Goal: Transaction & Acquisition: Purchase product/service

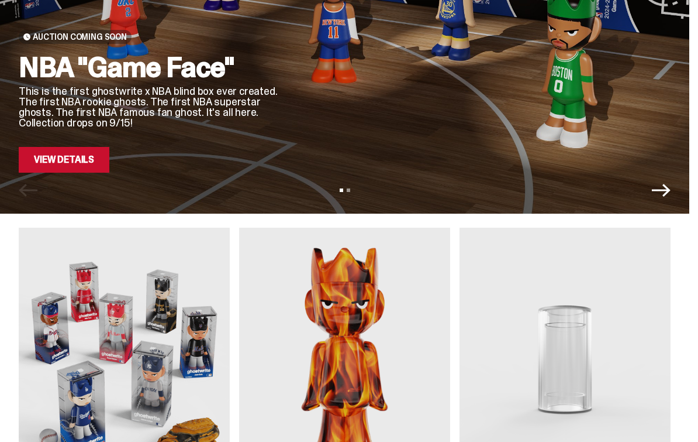
click at [48, 148] on link "View Details" at bounding box center [64, 160] width 91 height 26
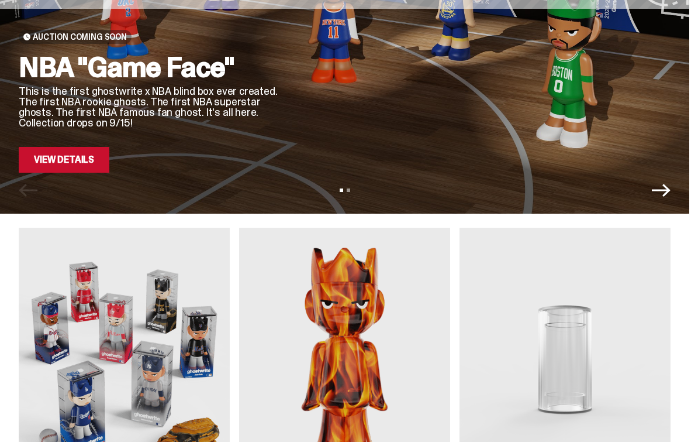
scroll to position [208, 0]
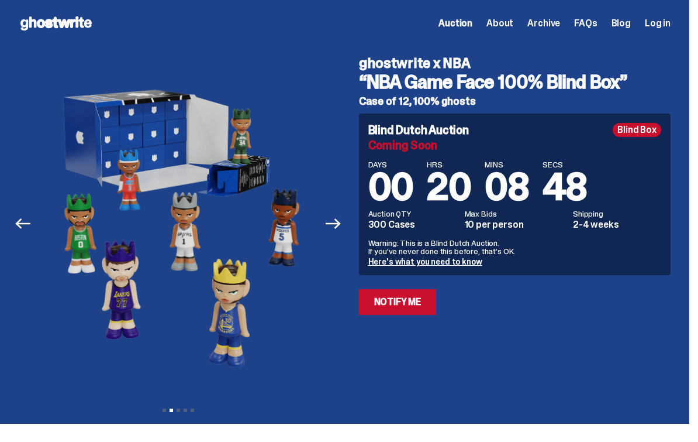
click at [101, 173] on img at bounding box center [178, 220] width 278 height 347
click at [337, 229] on icon "Next" at bounding box center [333, 223] width 15 height 15
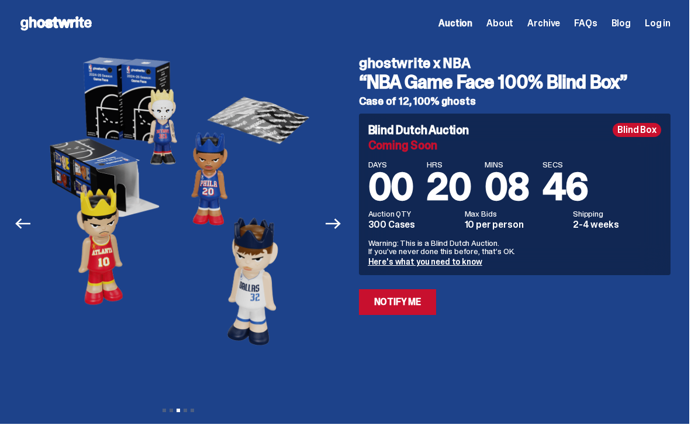
click at [335, 212] on button "Next" at bounding box center [334, 224] width 26 height 26
click at [343, 212] on button "Next" at bounding box center [334, 224] width 26 height 26
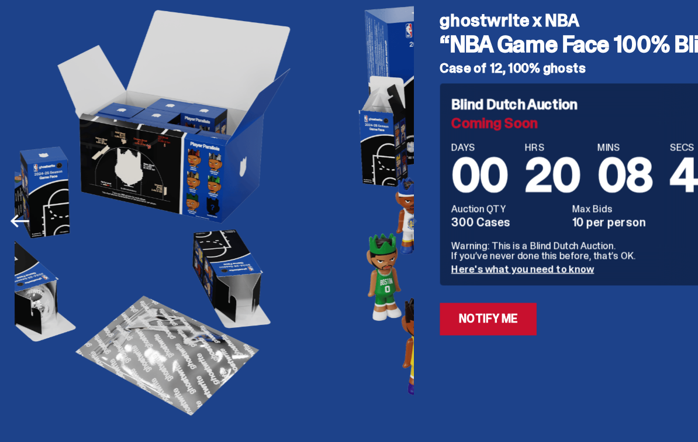
click at [288, 174] on img at bounding box center [427, 220] width 278 height 347
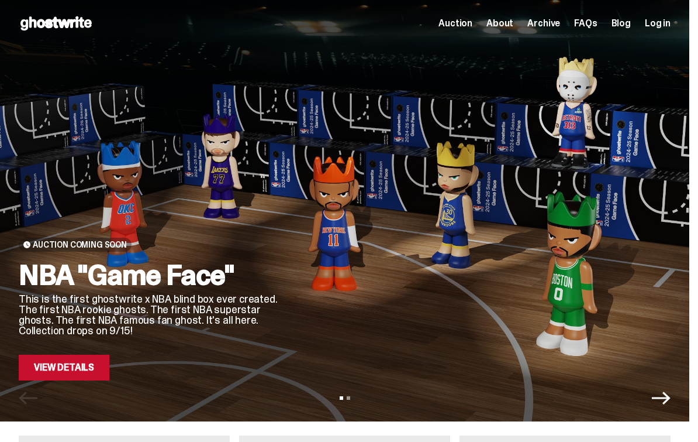
click at [667, 399] on icon "Next" at bounding box center [661, 397] width 19 height 19
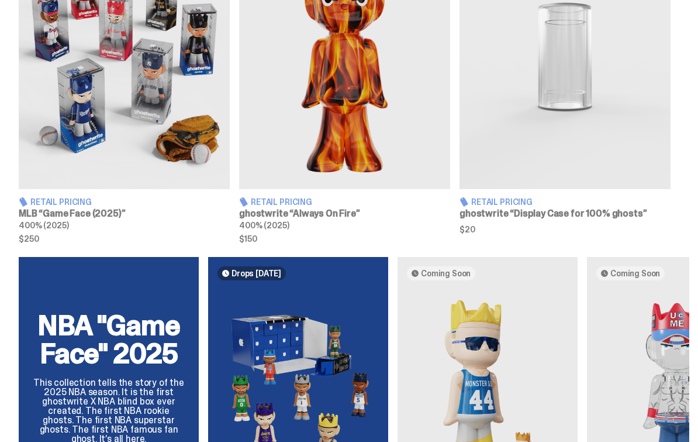
scroll to position [511, 0]
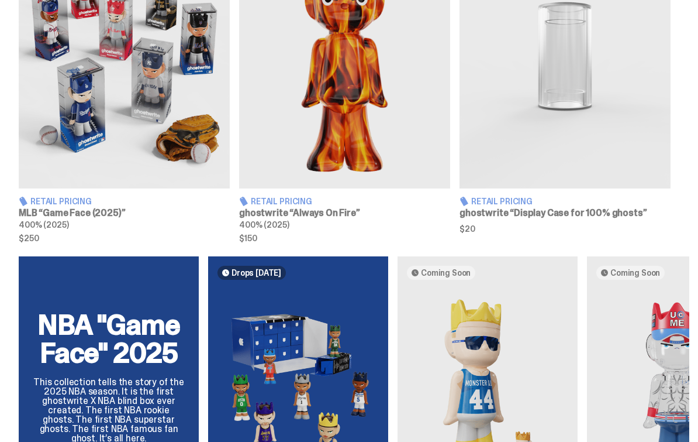
click at [72, 150] on img at bounding box center [124, 57] width 211 height 264
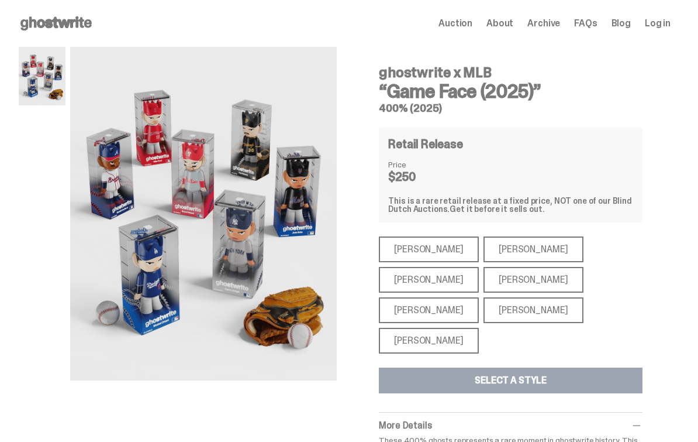
click at [479, 267] on div "[PERSON_NAME]" at bounding box center [429, 280] width 100 height 26
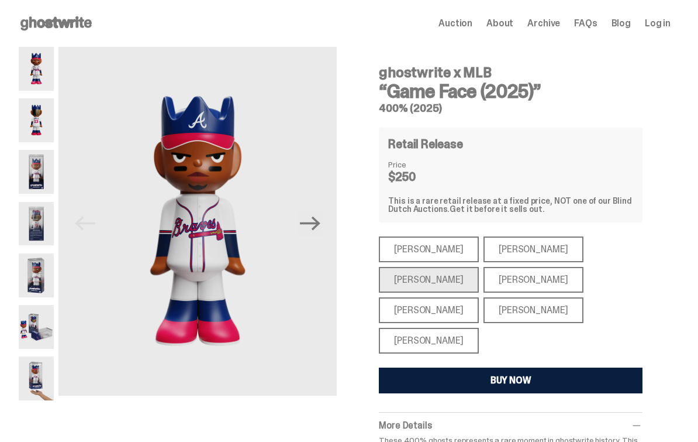
click at [479, 267] on div "[PERSON_NAME]" at bounding box center [429, 280] width 100 height 26
click at [319, 231] on icon "Next" at bounding box center [310, 223] width 20 height 20
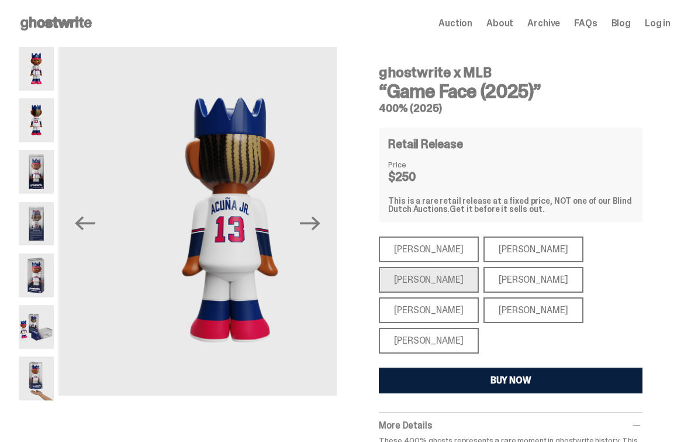
click at [317, 223] on icon "Next" at bounding box center [310, 223] width 20 height 14
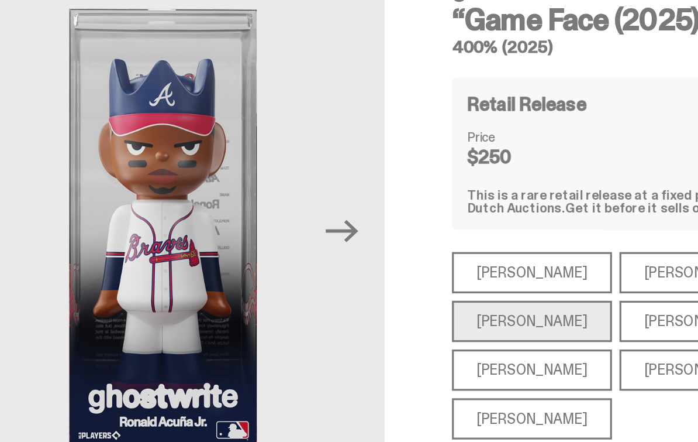
click at [300, 213] on icon "Next" at bounding box center [310, 223] width 20 height 20
